Goal: Task Accomplishment & Management: Use online tool/utility

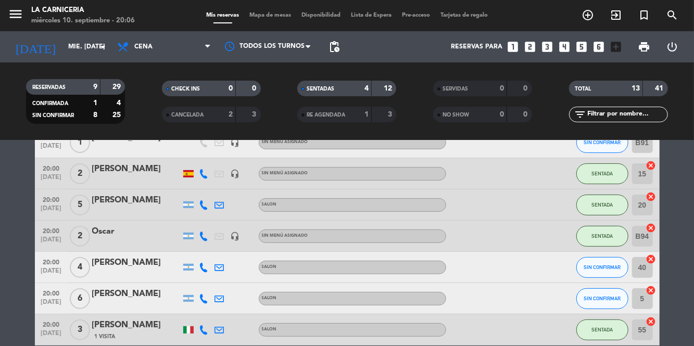
scroll to position [163, 0]
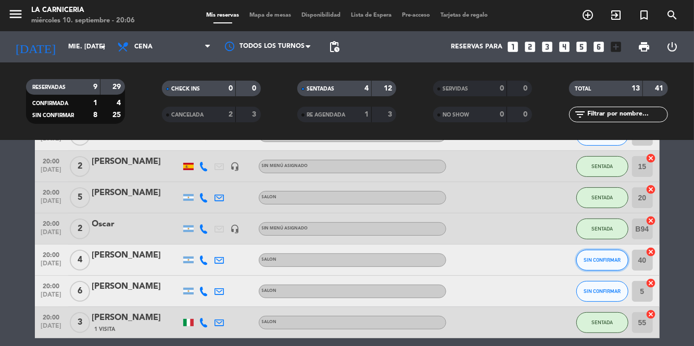
click at [604, 265] on button "SIN CONFIRMAR" at bounding box center [603, 260] width 52 height 21
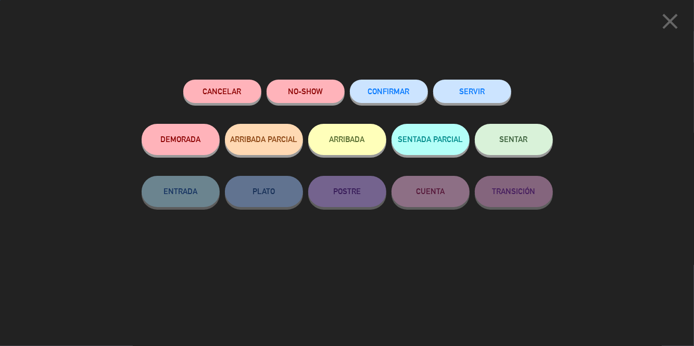
click at [518, 144] on span "SENTAR" at bounding box center [514, 139] width 28 height 9
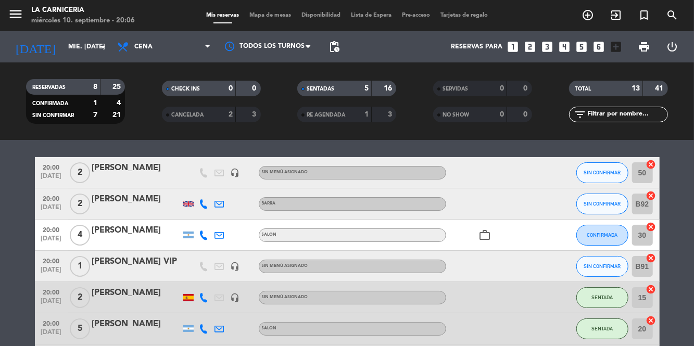
scroll to position [35, 0]
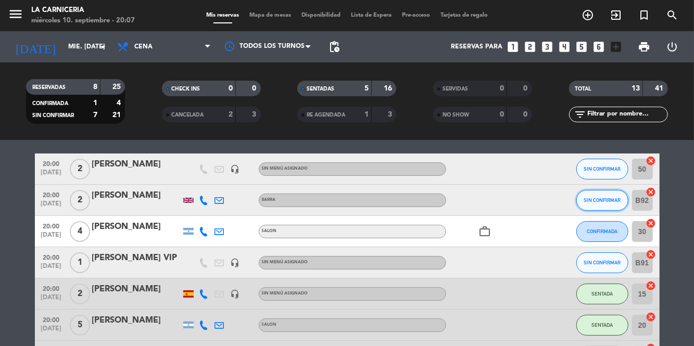
click at [610, 196] on button "SIN CONFIRMAR" at bounding box center [603, 200] width 52 height 21
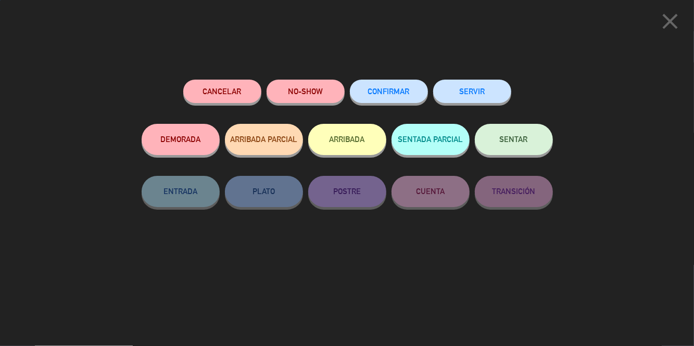
click at [508, 149] on button "SENTAR" at bounding box center [514, 139] width 78 height 31
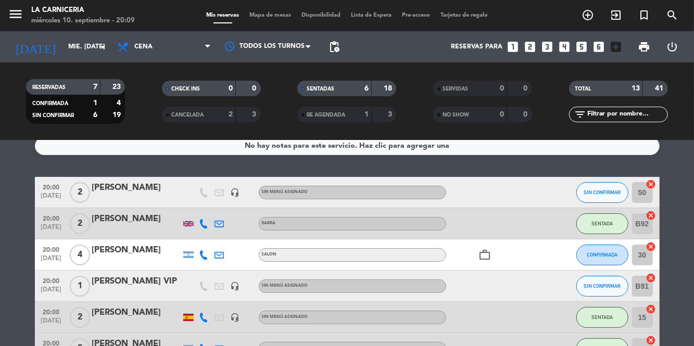
scroll to position [0, 0]
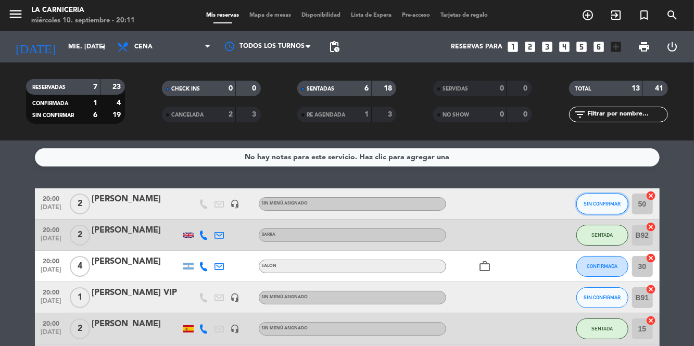
click at [600, 202] on span "SIN CONFIRMAR" at bounding box center [602, 204] width 37 height 6
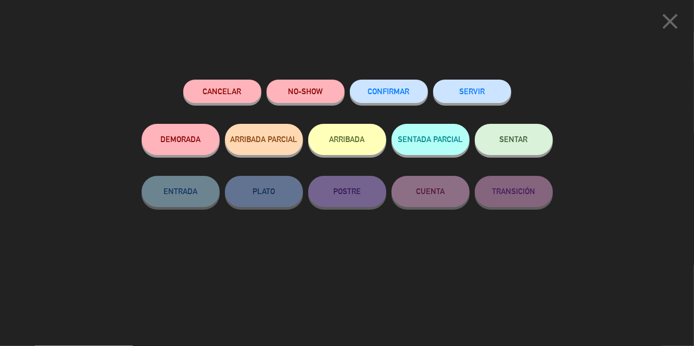
click at [305, 93] on button "NO-SHOW" at bounding box center [306, 91] width 78 height 23
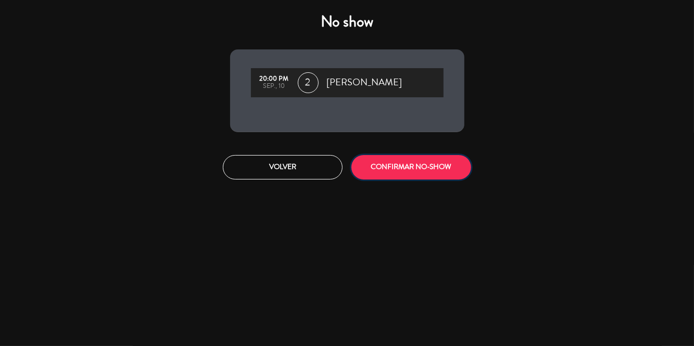
click at [419, 171] on button "CONFIRMAR NO-SHOW" at bounding box center [412, 167] width 120 height 24
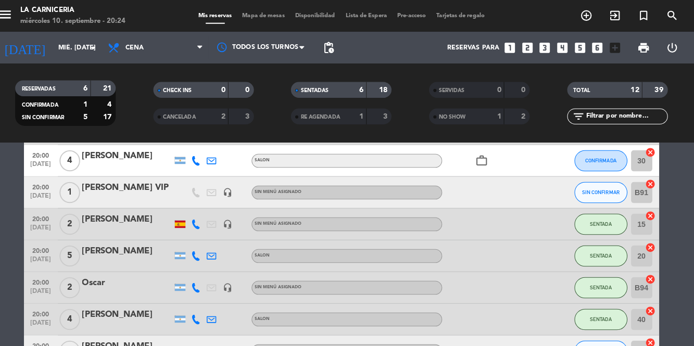
scroll to position [38, 0]
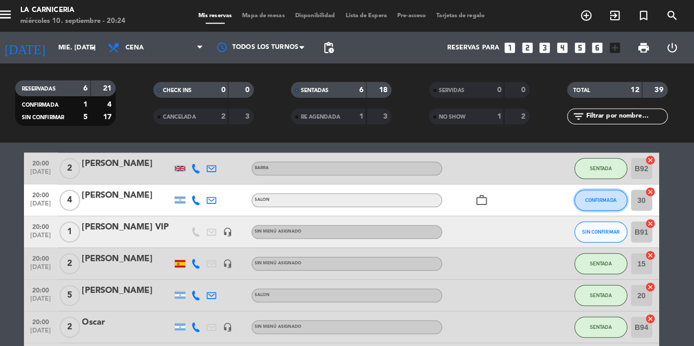
click at [599, 190] on button "CONFIRMADA" at bounding box center [603, 197] width 52 height 21
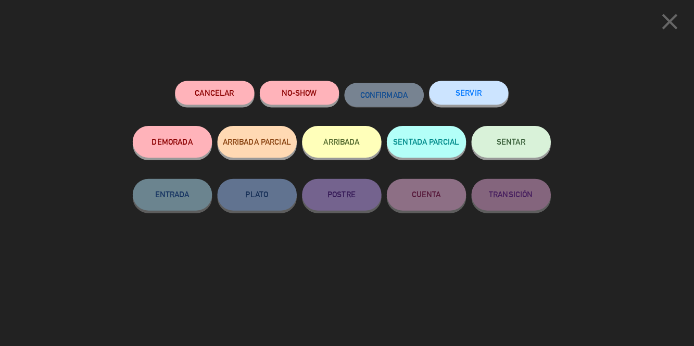
click at [517, 136] on button "SENTAR" at bounding box center [514, 139] width 78 height 31
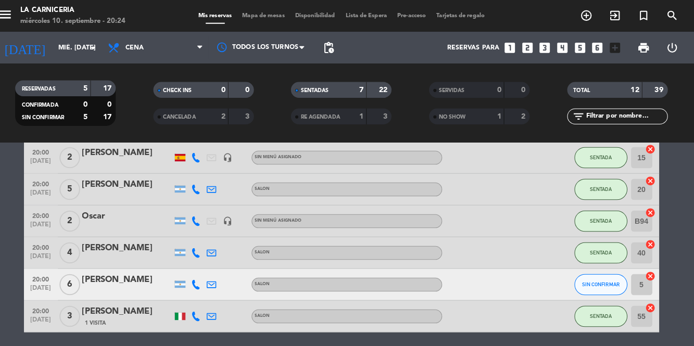
scroll to position [148, 0]
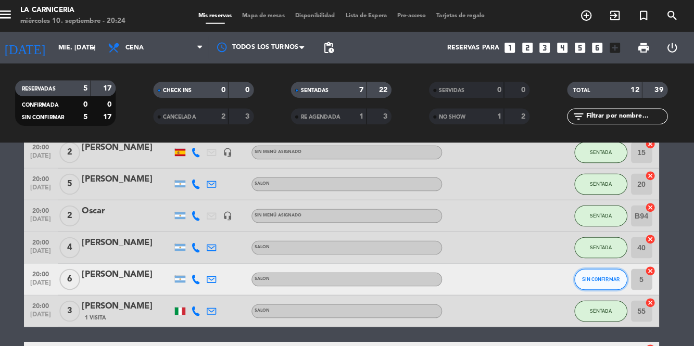
click at [605, 273] on span "SIN CONFIRMAR" at bounding box center [602, 275] width 37 height 6
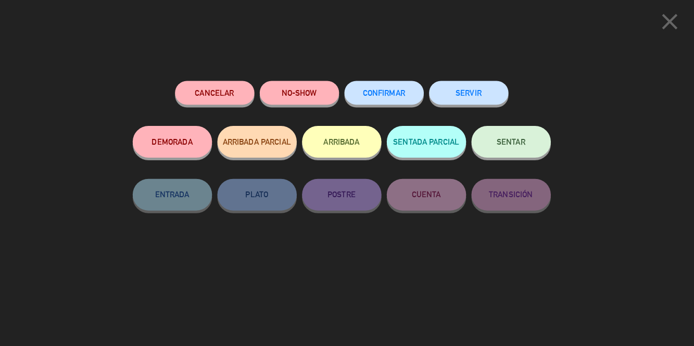
click at [521, 134] on button "SENTAR" at bounding box center [514, 139] width 78 height 31
